Goal: Navigation & Orientation: Find specific page/section

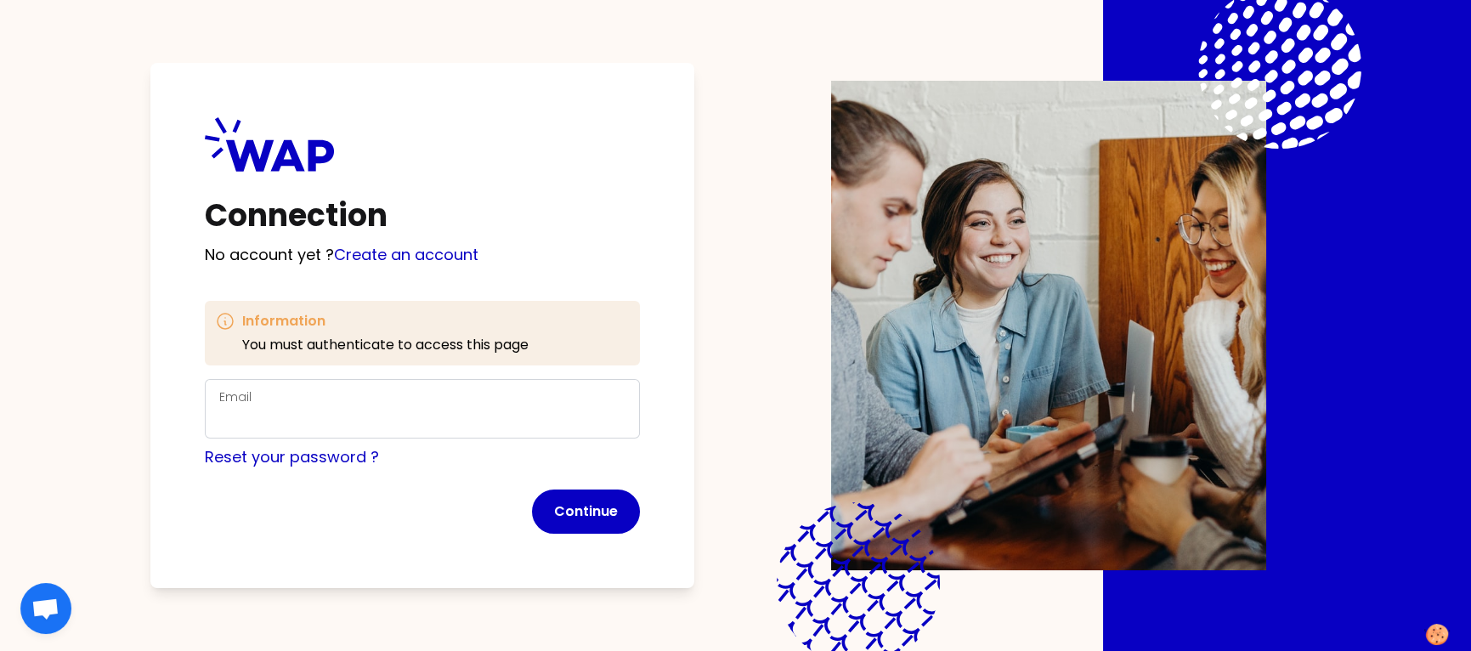
click at [452, 379] on div "Email" at bounding box center [422, 408] width 435 height 59
click at [240, 395] on label "Email" at bounding box center [235, 396] width 32 height 17
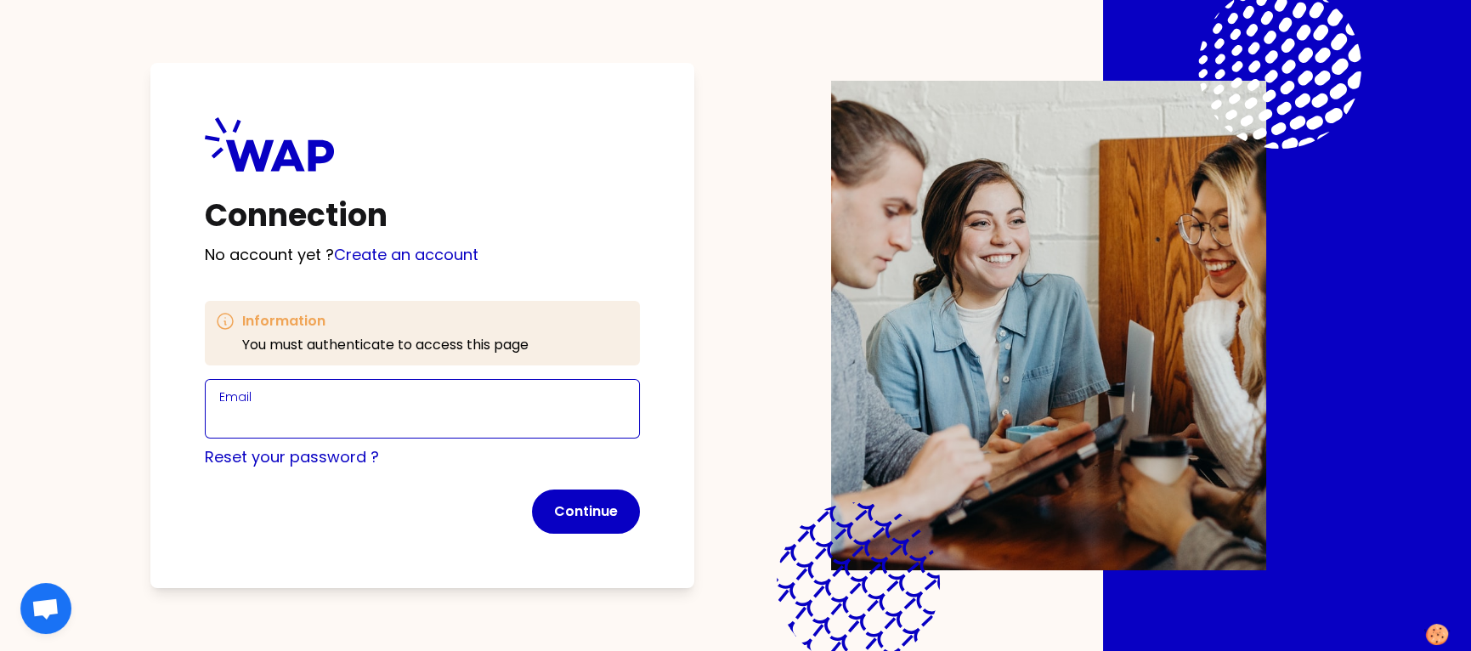
click at [240, 407] on input "Email" at bounding box center [422, 419] width 406 height 24
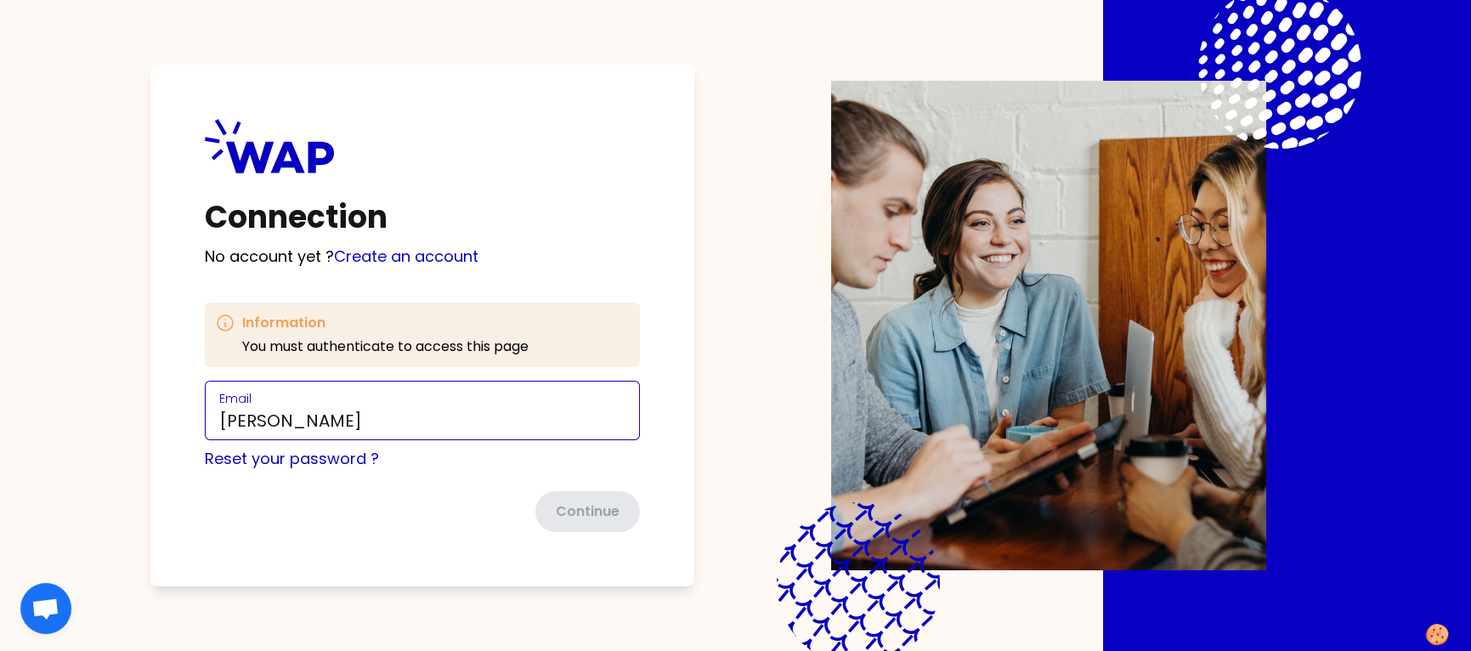
type input "[PERSON_NAME][EMAIL_ADDRESS][DOMAIN_NAME]"
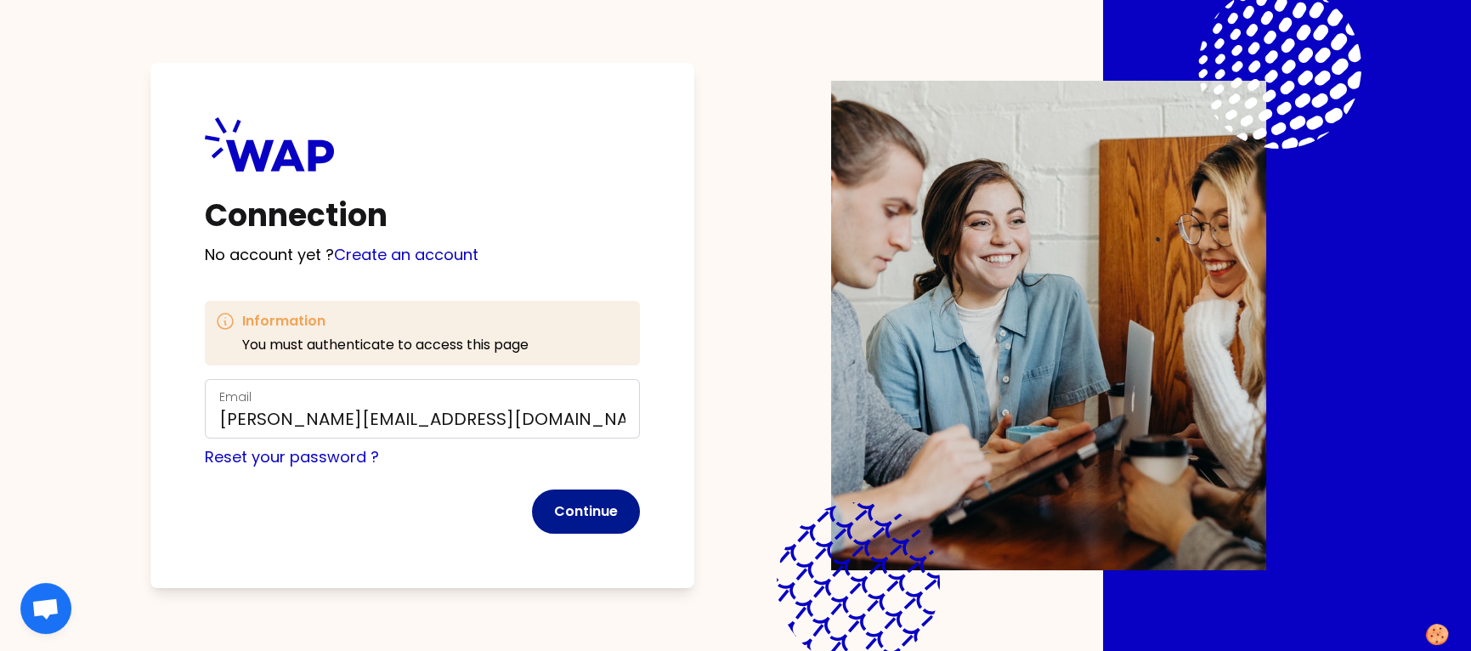
click at [608, 507] on button "Continue" at bounding box center [586, 511] width 108 height 44
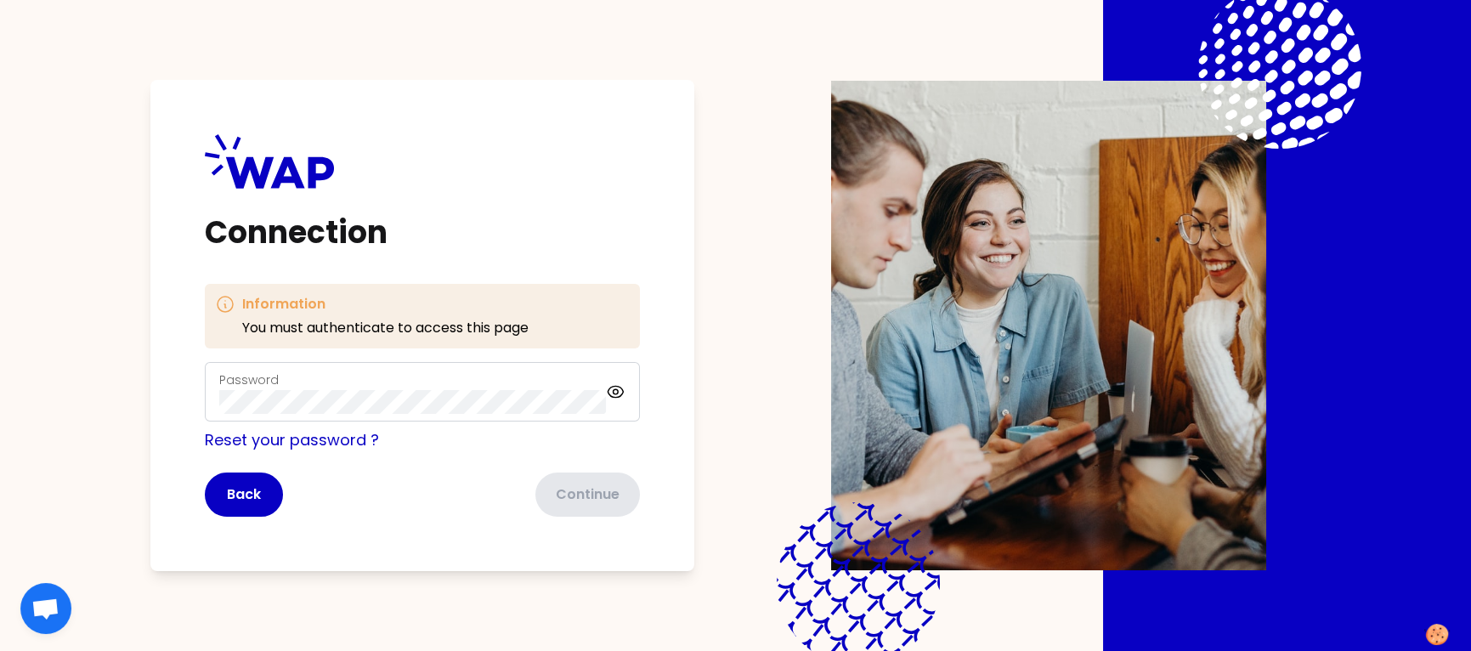
click at [365, 388] on div "Password" at bounding box center [412, 392] width 387 height 44
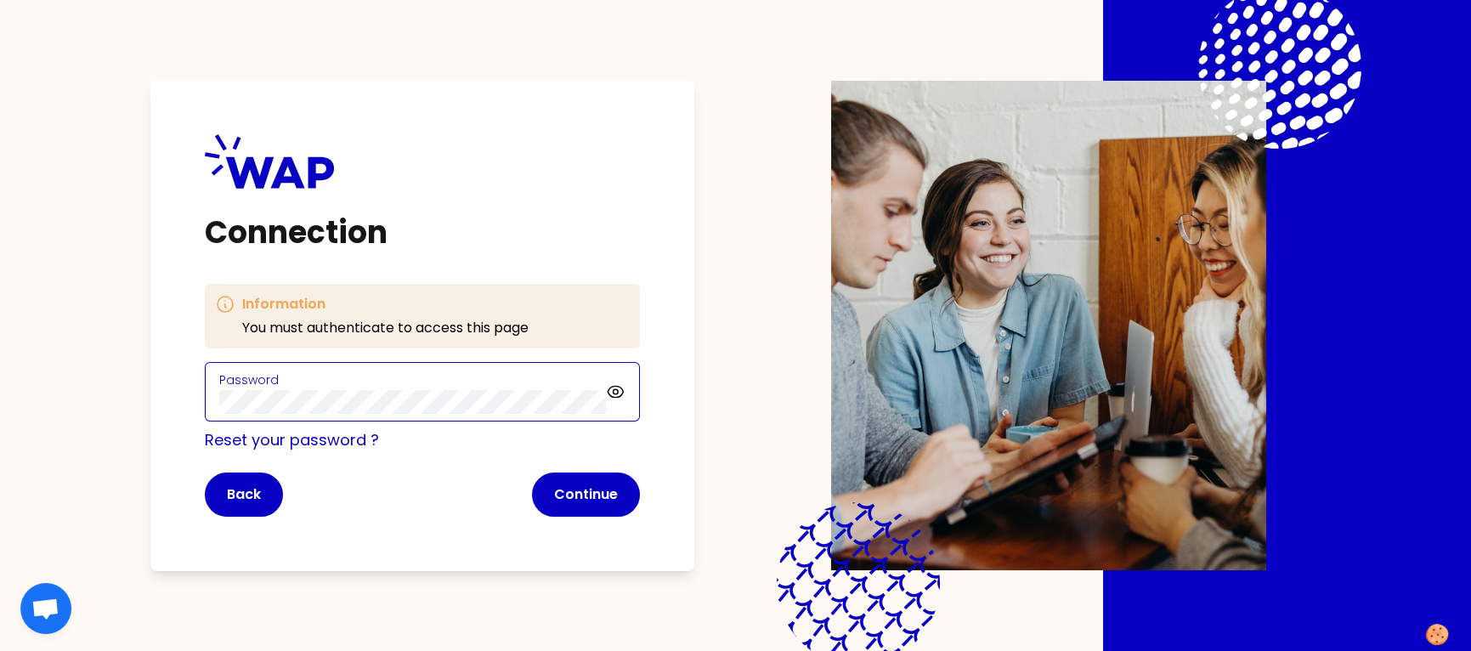
click button "Continue" at bounding box center [586, 494] width 108 height 44
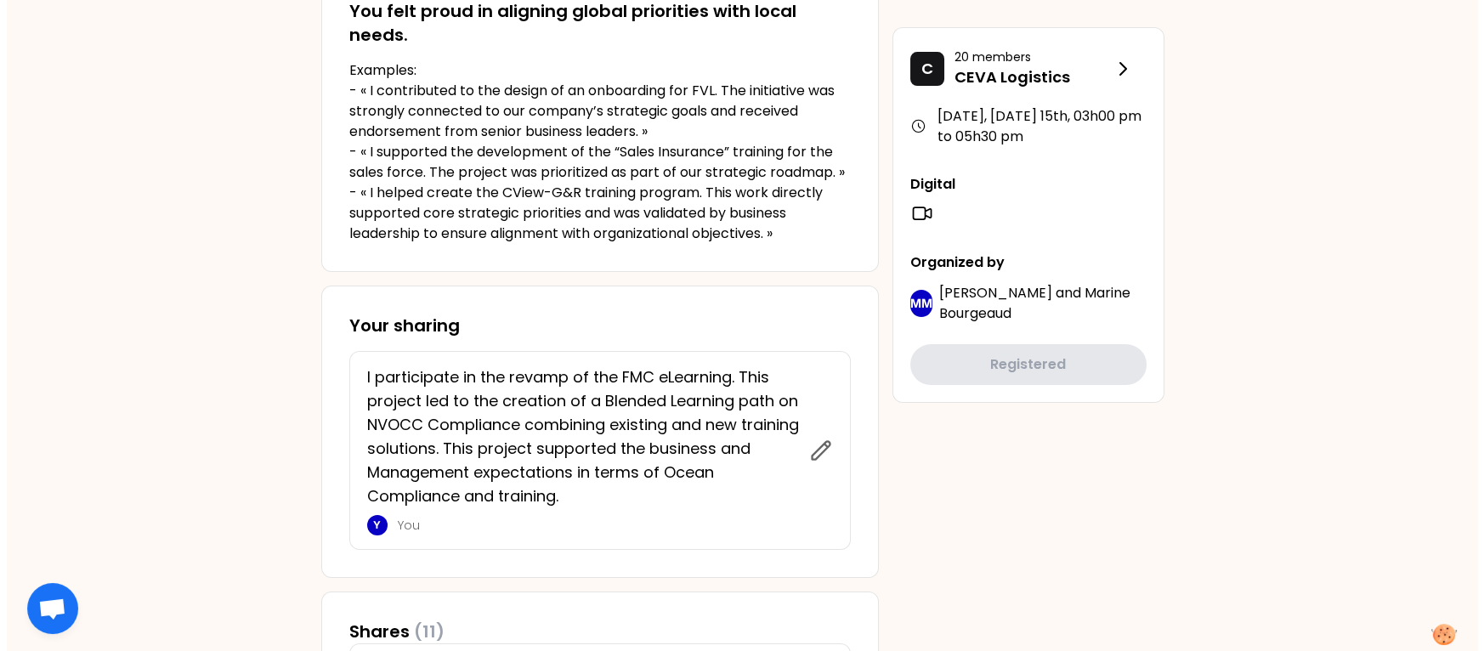
scroll to position [510, 0]
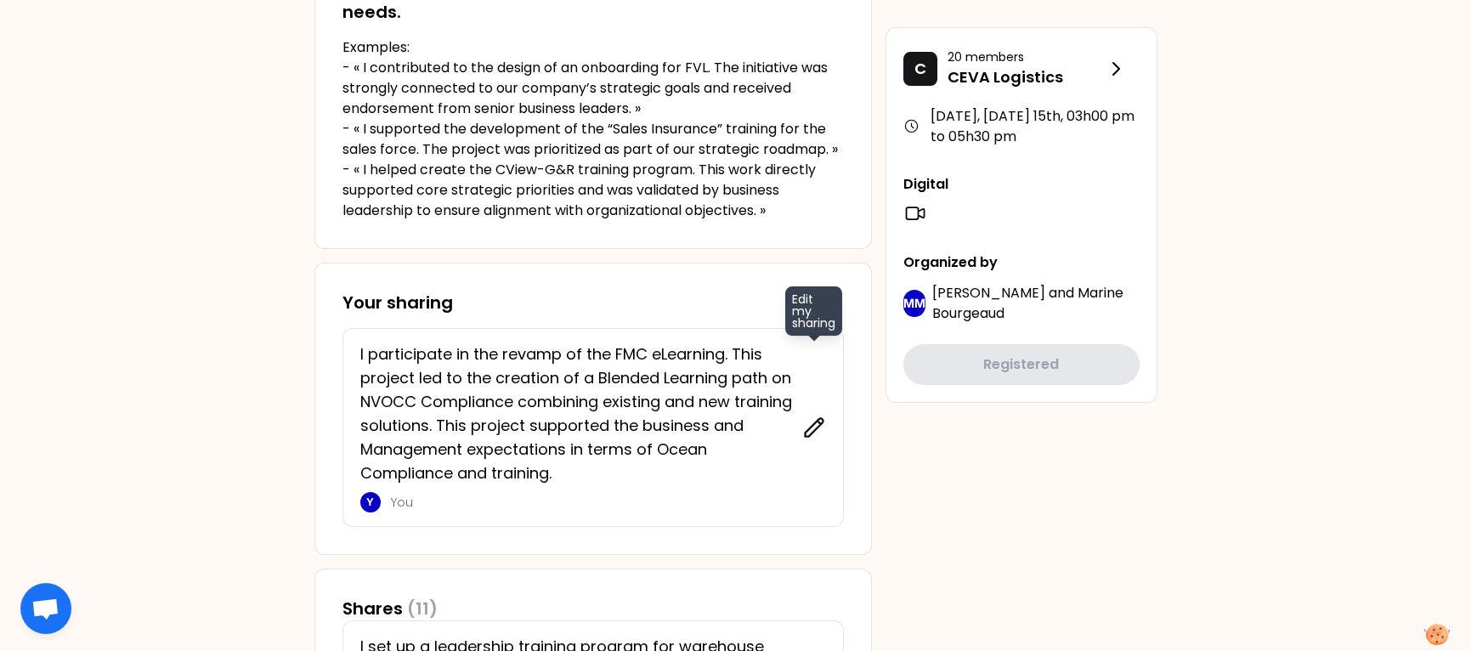
click at [816, 427] on icon at bounding box center [814, 427] width 18 height 18
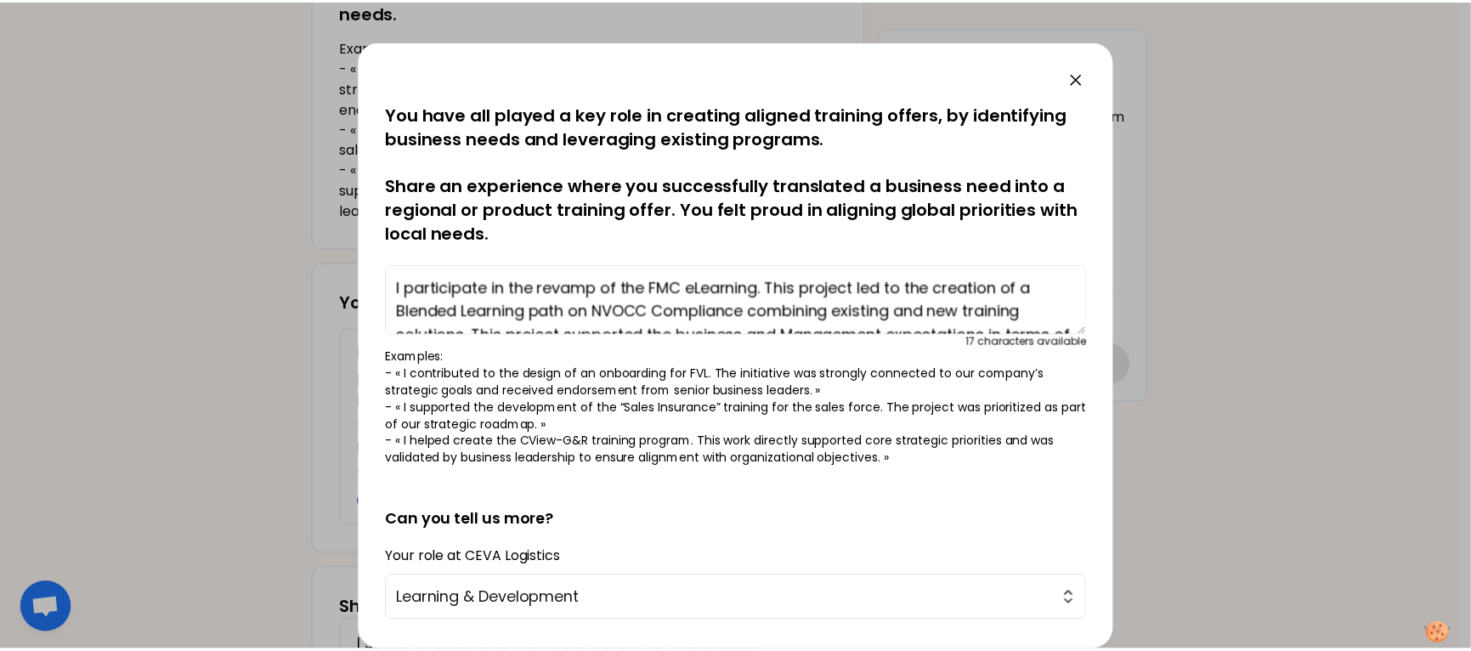
scroll to position [48, 0]
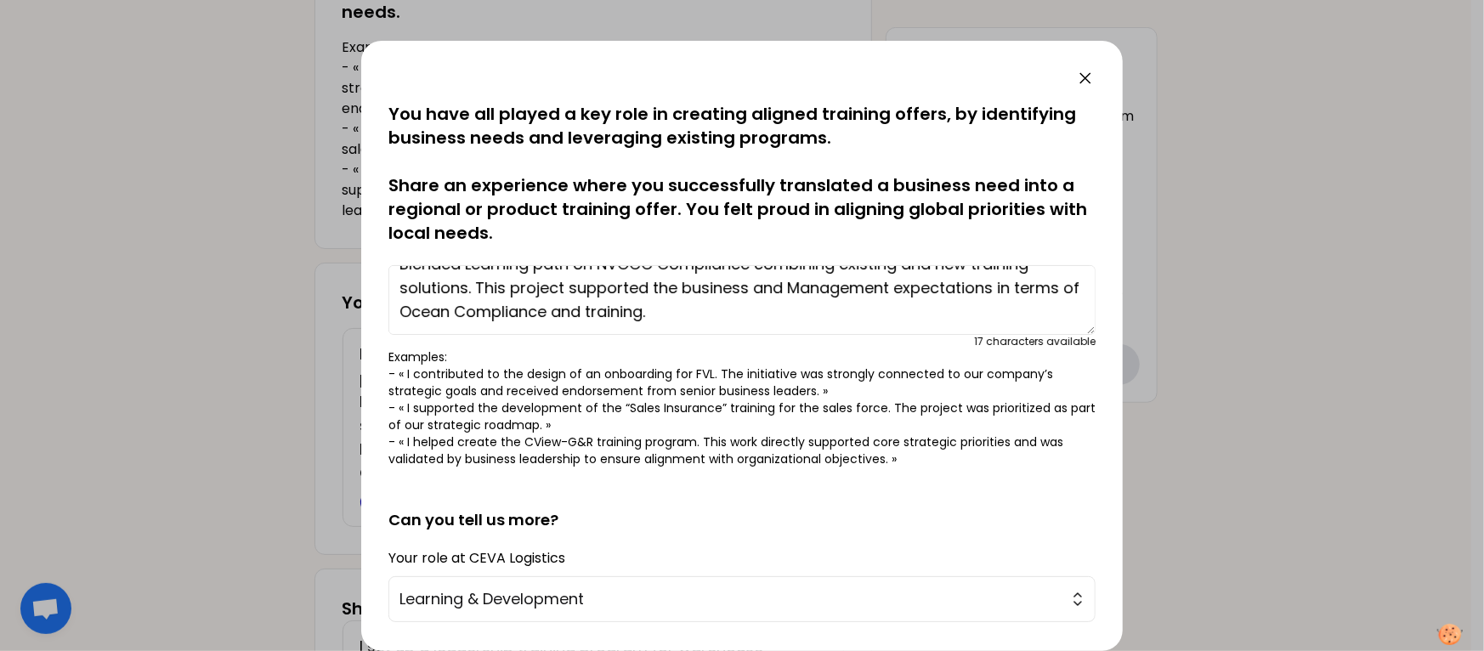
click at [1092, 71] on icon at bounding box center [1085, 78] width 20 height 20
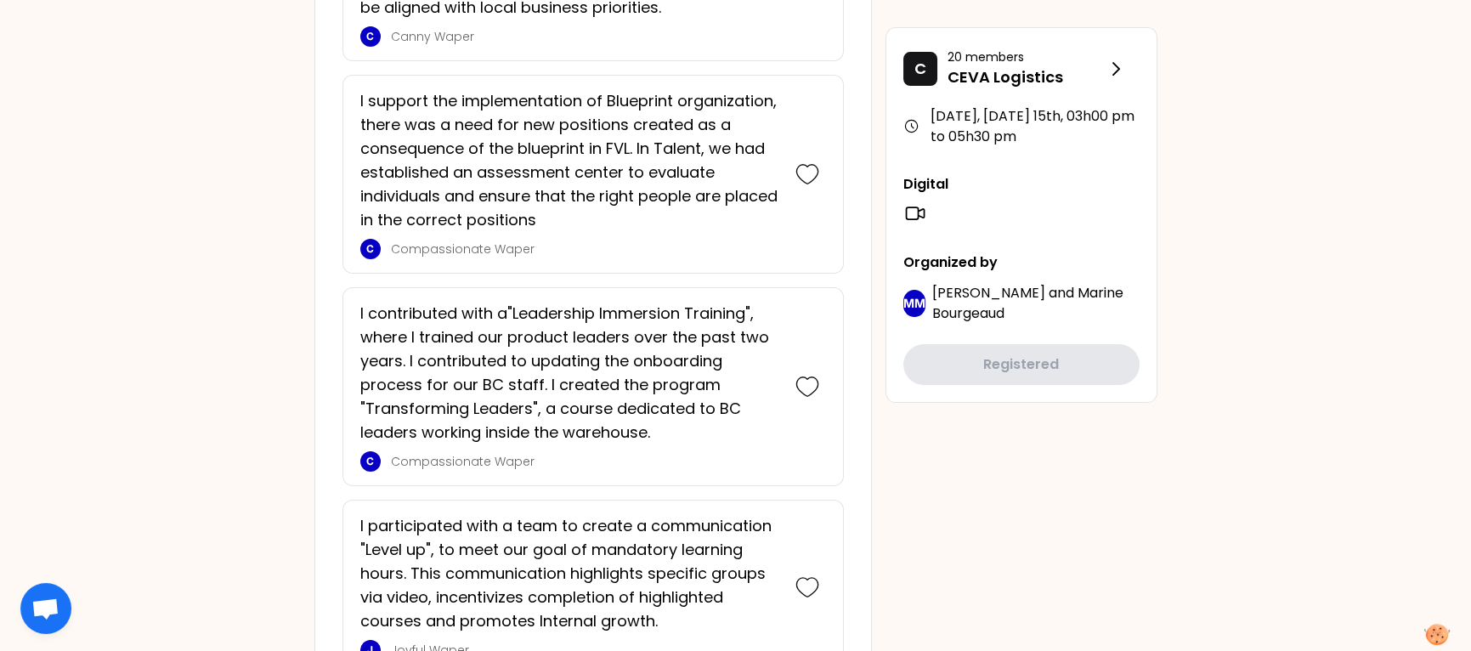
scroll to position [1275, 0]
